Goal: Register for event/course

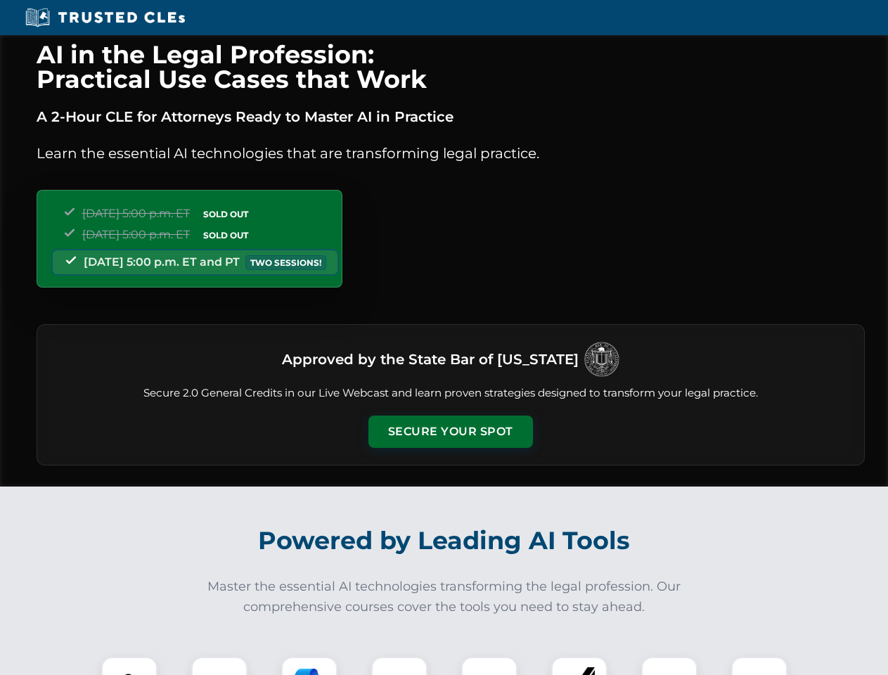
click at [450, 432] on button "Secure Your Spot" at bounding box center [450, 431] width 164 height 32
click at [129, 666] on img at bounding box center [129, 684] width 41 height 41
click at [219, 666] on div at bounding box center [219, 684] width 56 height 56
click at [309, 666] on div at bounding box center [309, 684] width 56 height 56
click at [399, 666] on img at bounding box center [398, 684] width 39 height 39
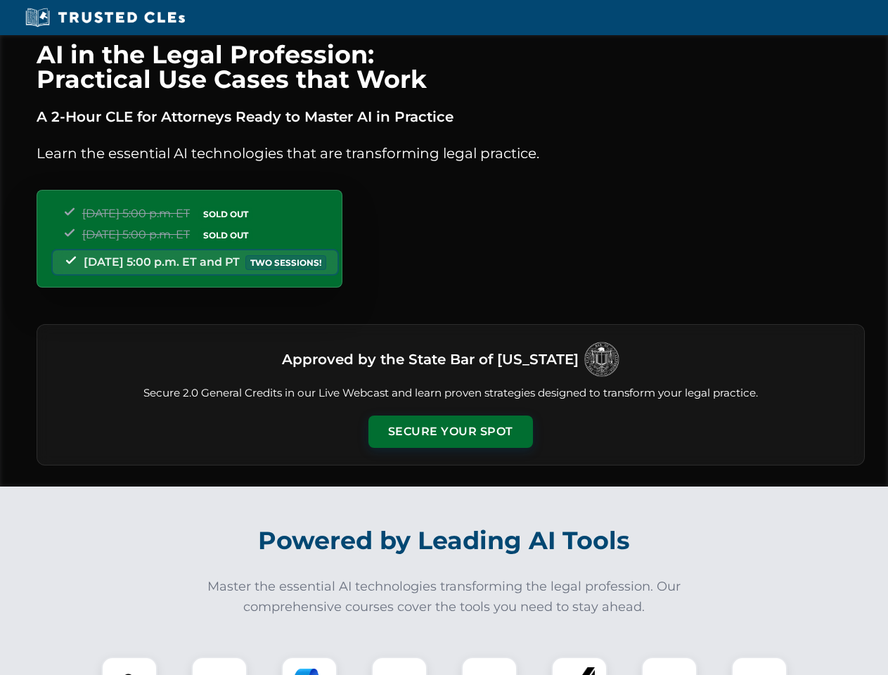
click at [489, 666] on div at bounding box center [489, 684] width 56 height 56
